Goal: Find specific page/section: Find specific page/section

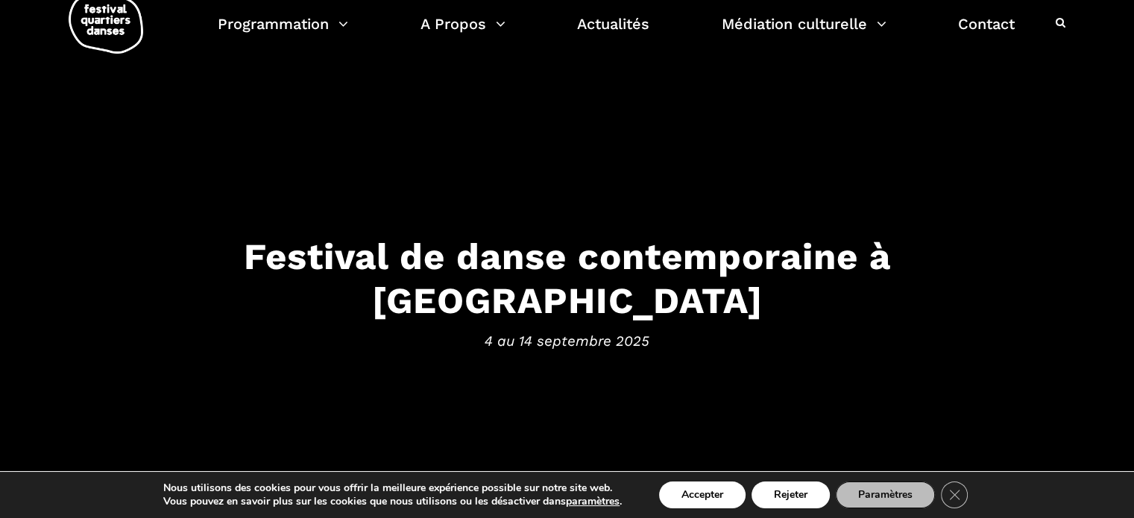
scroll to position [37, 0]
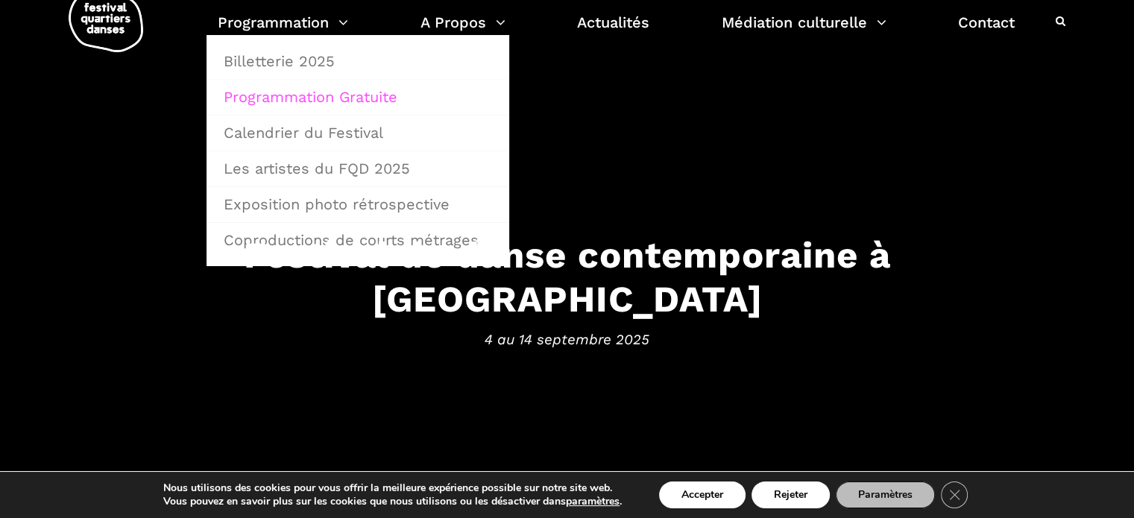
click at [352, 92] on link "Programmation Gratuite" at bounding box center [358, 97] width 286 height 34
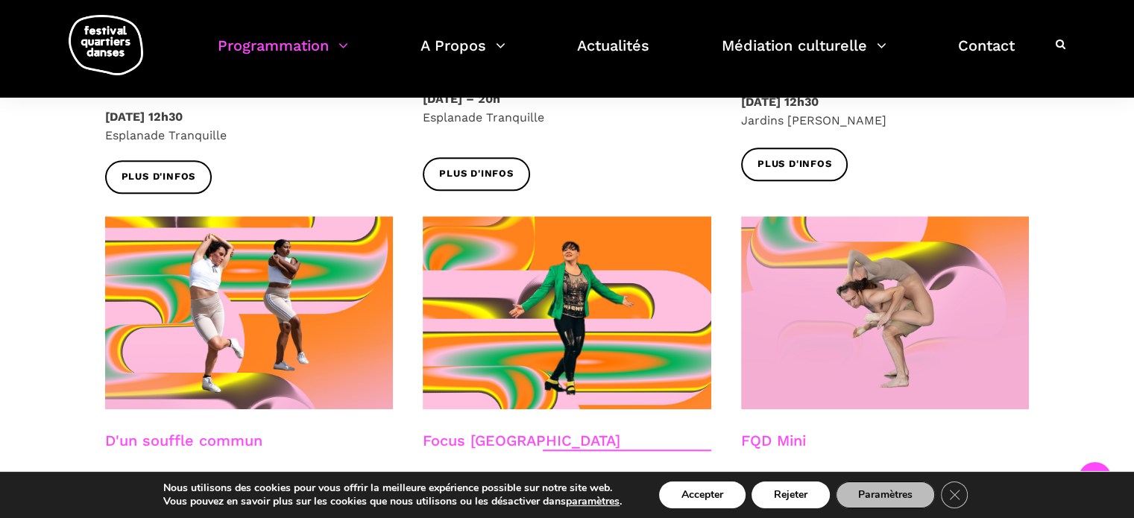
scroll to position [1550, 0]
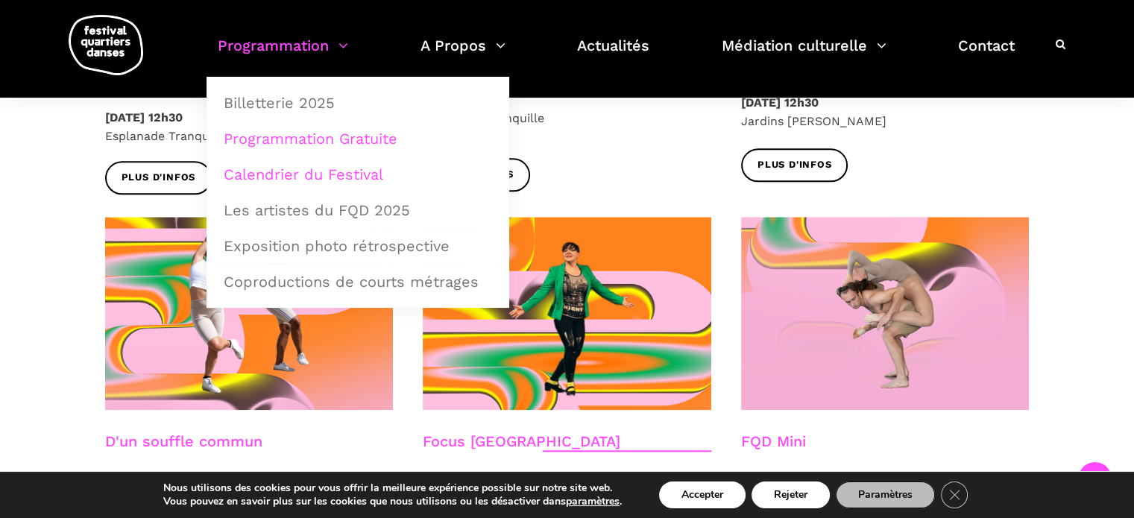
click at [324, 177] on link "Calendrier du Festival" at bounding box center [358, 174] width 286 height 34
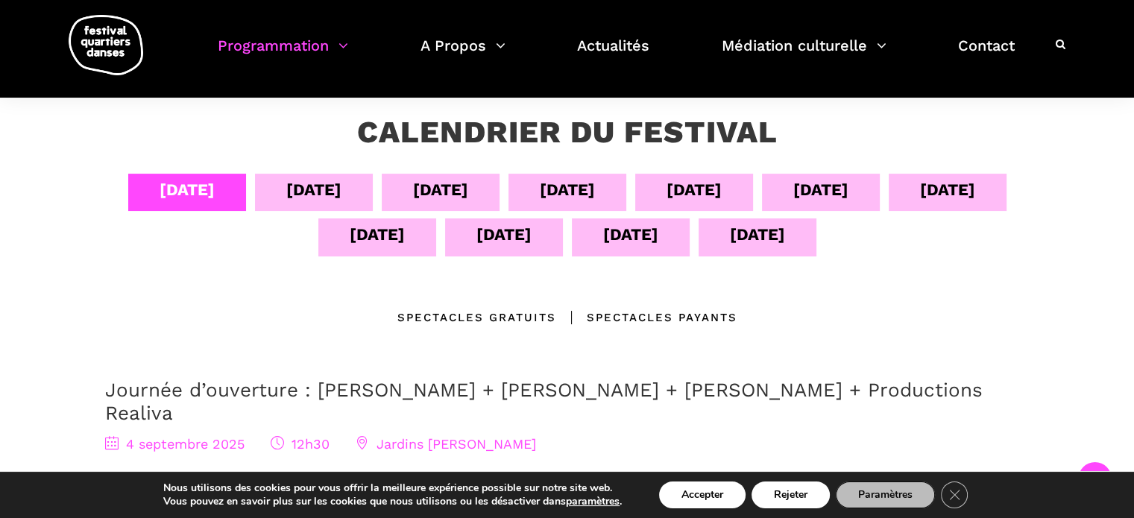
scroll to position [255, 0]
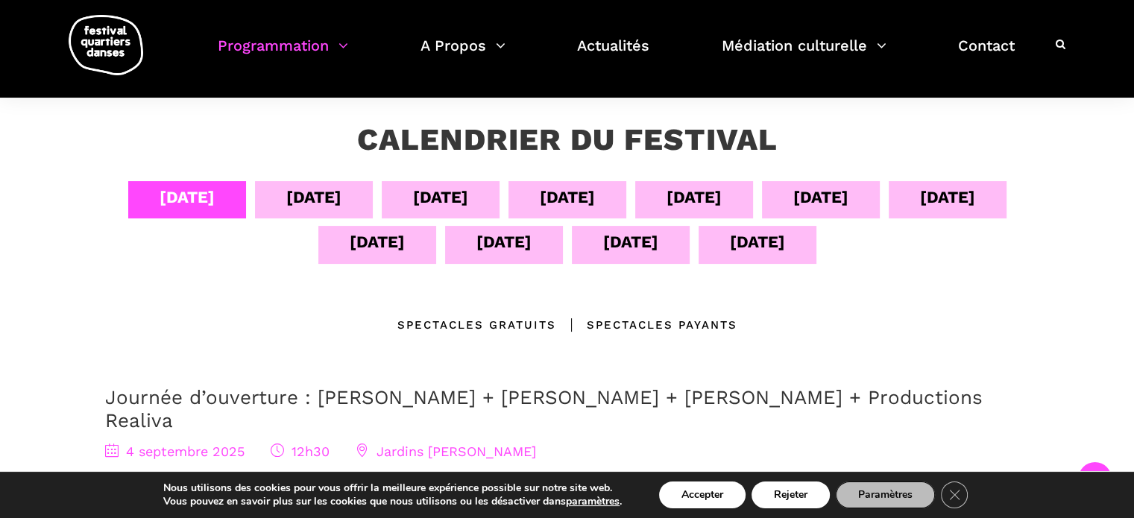
click at [309, 196] on div "[DATE]" at bounding box center [313, 197] width 55 height 26
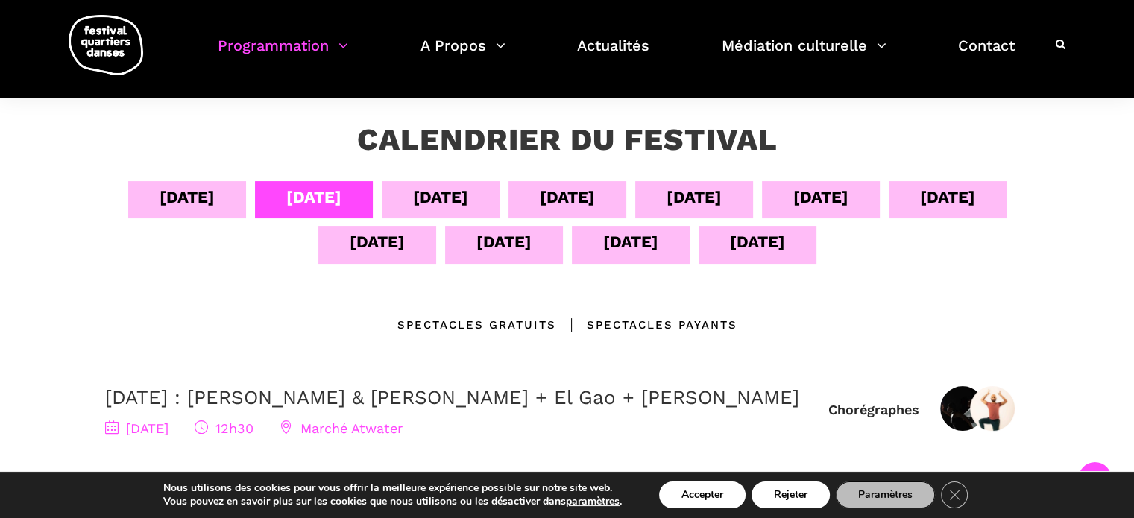
click at [419, 202] on div "[DATE]" at bounding box center [440, 197] width 55 height 26
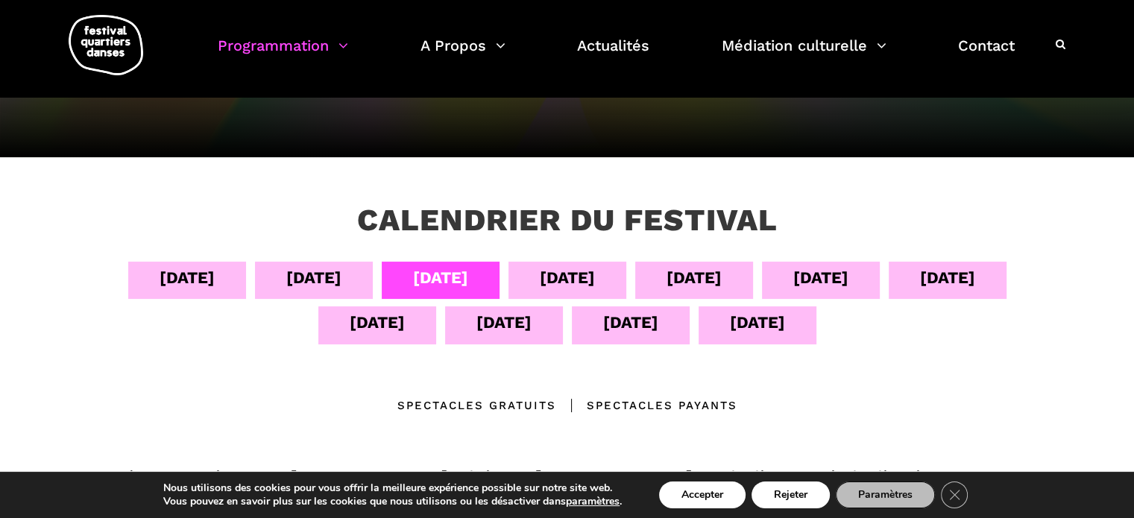
scroll to position [173, 0]
